Goal: Answer question/provide support: Share knowledge or assist other users

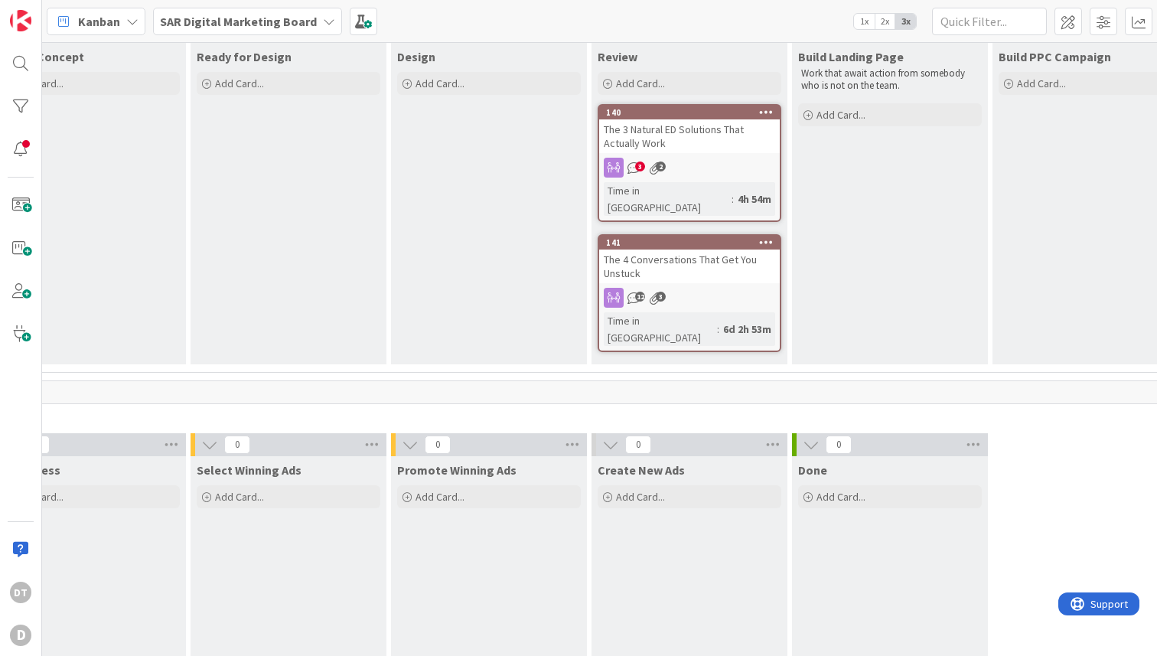
scroll to position [430, 490]
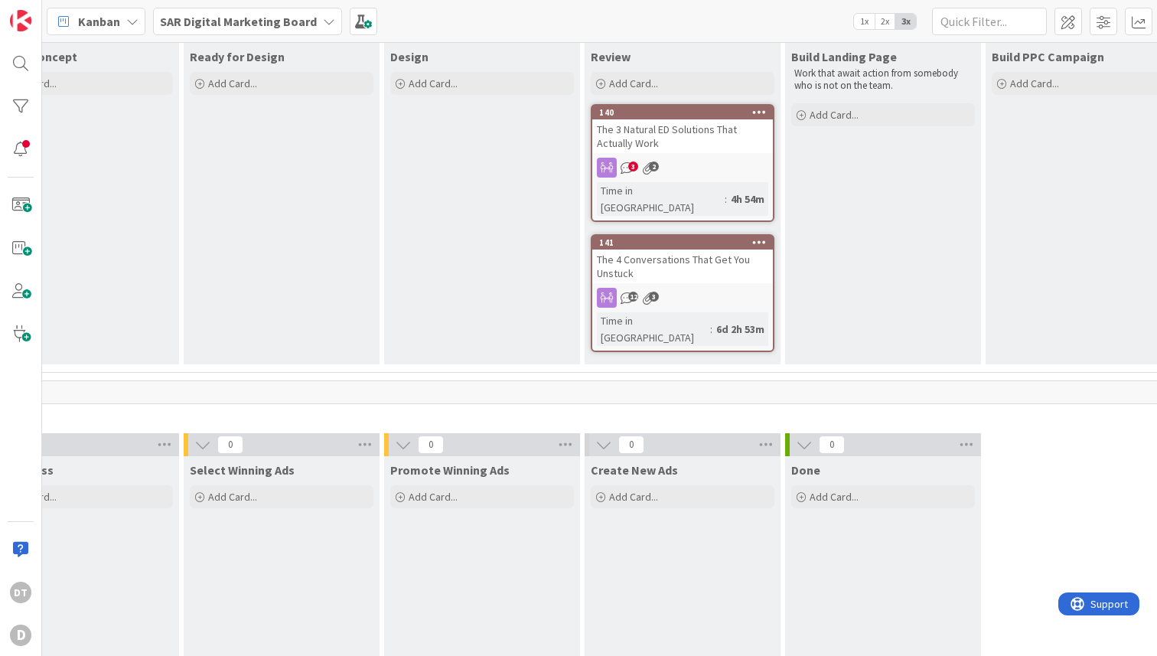
click at [647, 128] on div "The 3 Natural ED Solutions That Actually Work" at bounding box center [682, 136] width 181 height 34
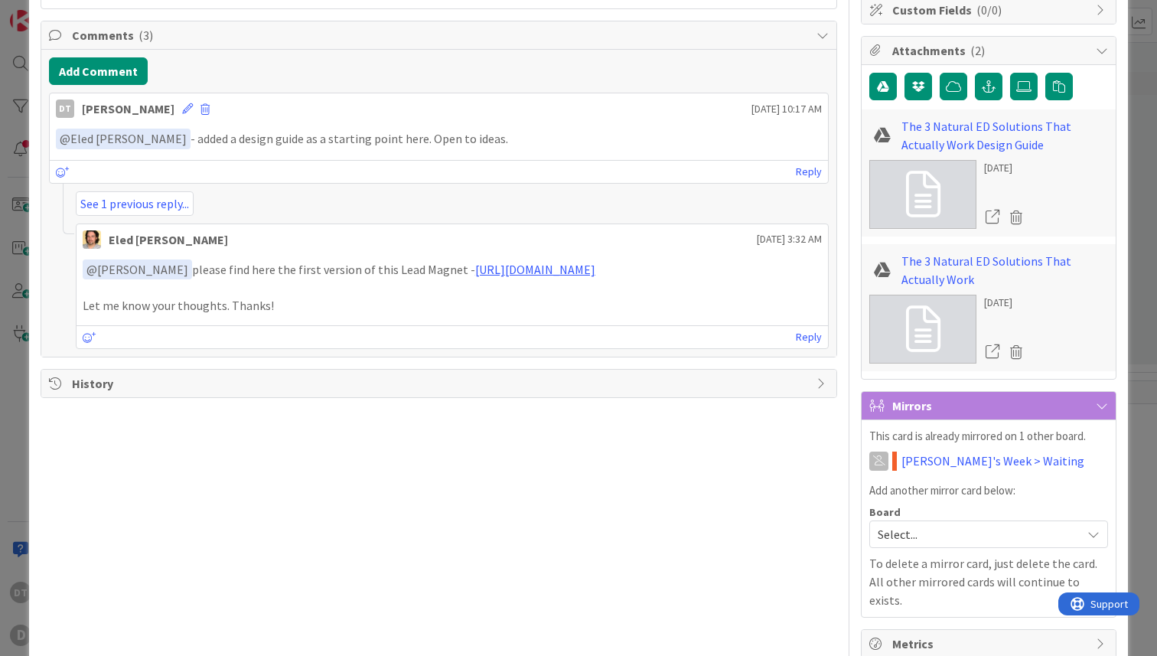
scroll to position [358, 0]
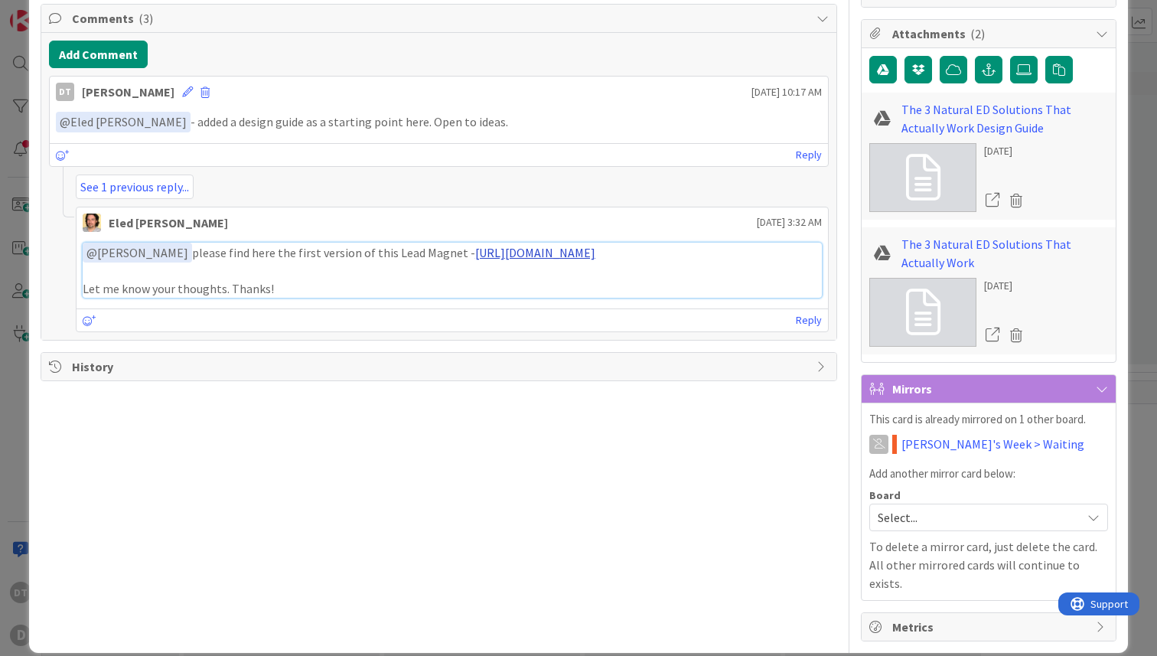
click at [475, 260] on link "[URL][DOMAIN_NAME]" at bounding box center [535, 252] width 120 height 15
click at [799, 330] on link "Reply" at bounding box center [809, 320] width 26 height 19
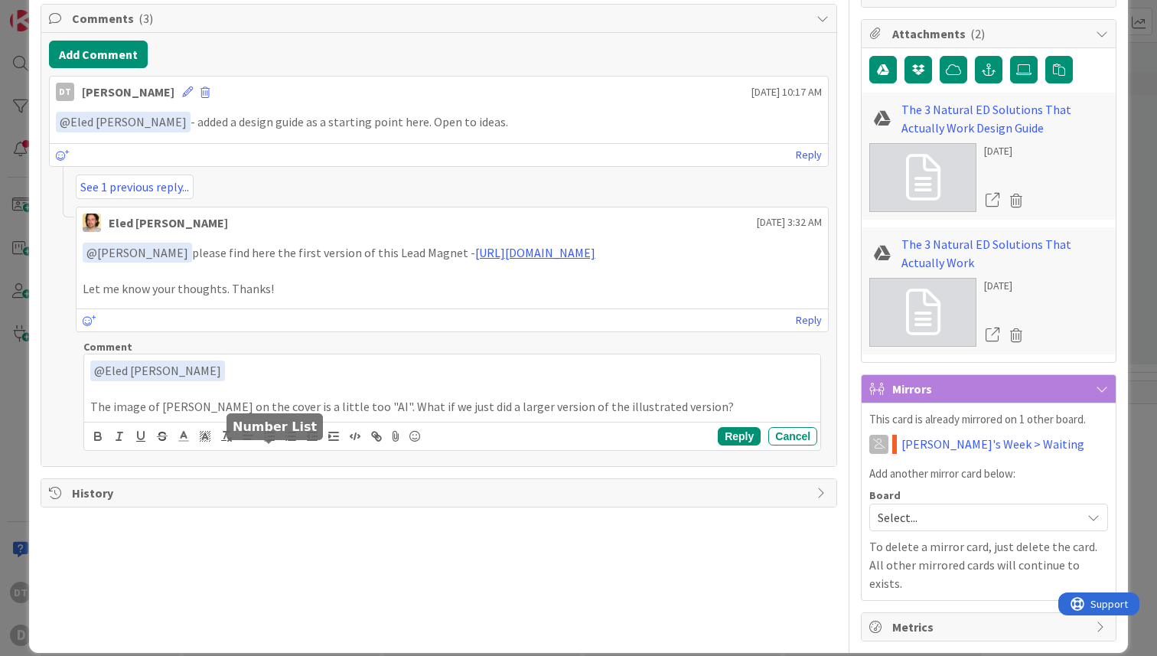
click at [265, 443] on icon "button" at bounding box center [269, 436] width 14 height 14
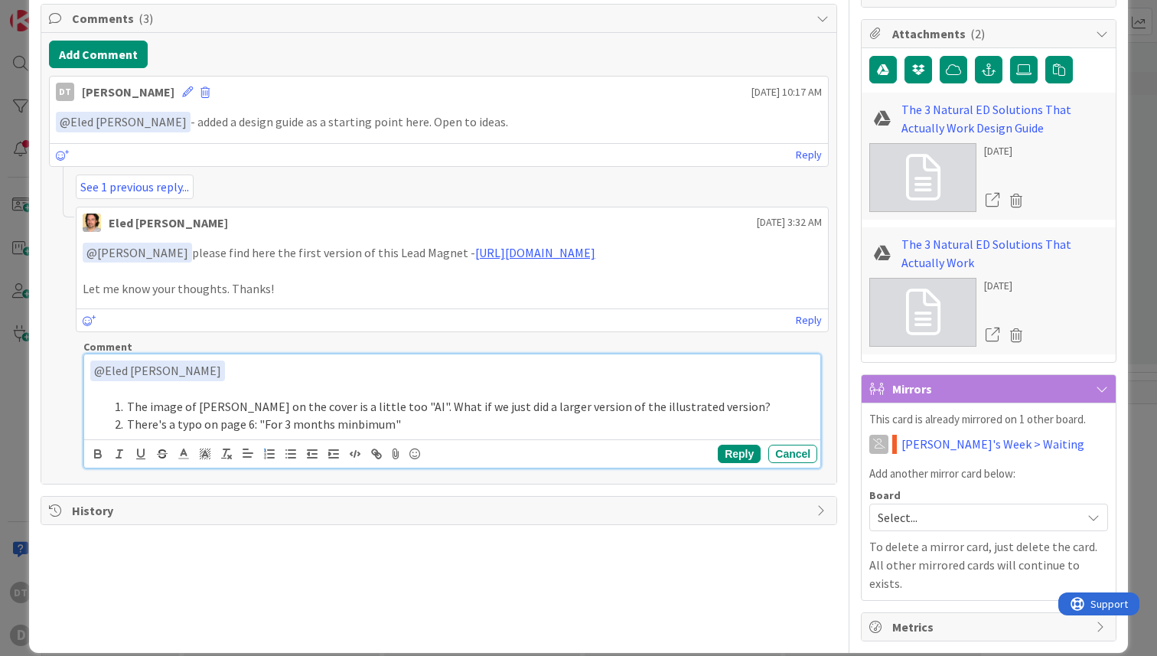
click at [350, 433] on li "There's a typo on page 6: "For 3 months minbimum"" at bounding box center [461, 424] width 705 height 18
click at [439, 433] on li "There's a typo on page 6: "For 3 months minbimum "" at bounding box center [461, 424] width 705 height 18
click at [734, 463] on button "Reply" at bounding box center [739, 453] width 43 height 18
